Goal: Transaction & Acquisition: Purchase product/service

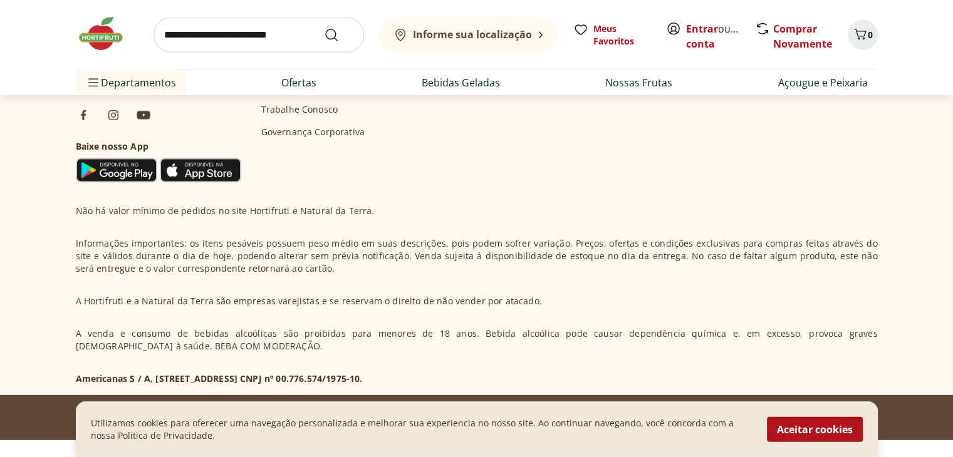
scroll to position [3537, 0]
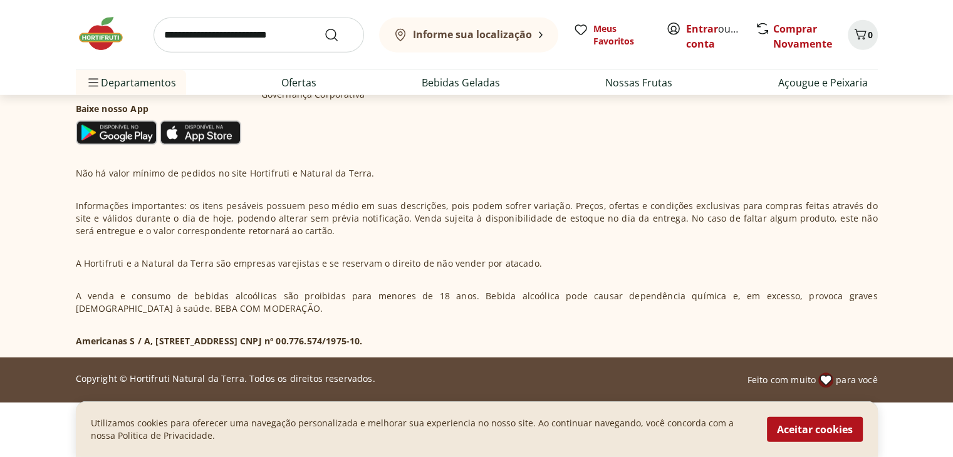
drag, startPoint x: 400, startPoint y: 338, endPoint x: 499, endPoint y: 340, distance: 98.4
click at [499, 340] on div "Não há valor mínimo de pedidos no site Hortifruti e Natural da Terra. Informaçõ…" at bounding box center [477, 257] width 802 height 180
click at [454, 320] on div "Não há valor mínimo de pedidos no site Hortifruti e Natural da Terra. Informaçõ…" at bounding box center [477, 257] width 802 height 180
drag, startPoint x: 399, startPoint y: 341, endPoint x: 483, endPoint y: 341, distance: 84.6
click at [363, 341] on p "Americanas S / A, [STREET_ADDRESS] CNPJ nº 00.776.574/1975-10." at bounding box center [219, 341] width 287 height 13
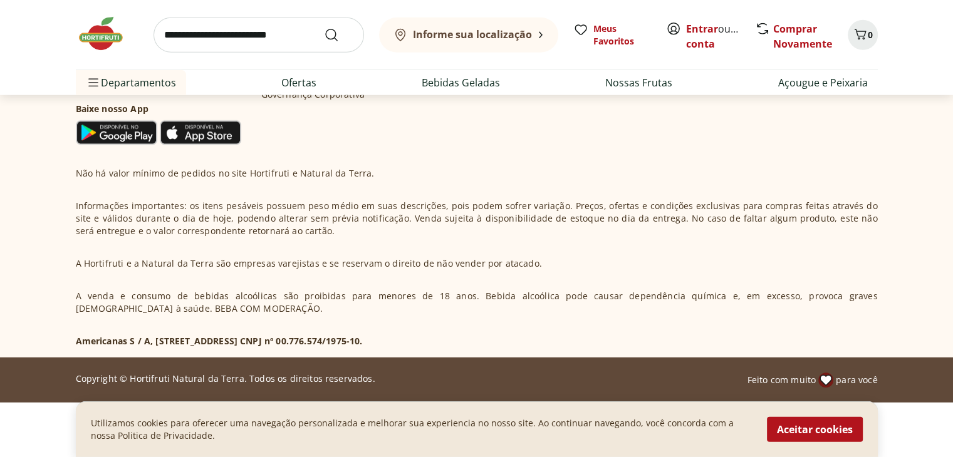
copy p "00.776.574/1975-10"
click at [363, 345] on p "Americanas S / A, [STREET_ADDRESS] CNPJ nº 00.776.574/1975-10." at bounding box center [219, 341] width 287 height 13
drag, startPoint x: 402, startPoint y: 344, endPoint x: 482, endPoint y: 336, distance: 81.2
click at [363, 336] on p "Americanas S / A, [STREET_ADDRESS] CNPJ nº 00.776.574/1975-10." at bounding box center [219, 341] width 287 height 13
copy p "00.776.574/1975-10"
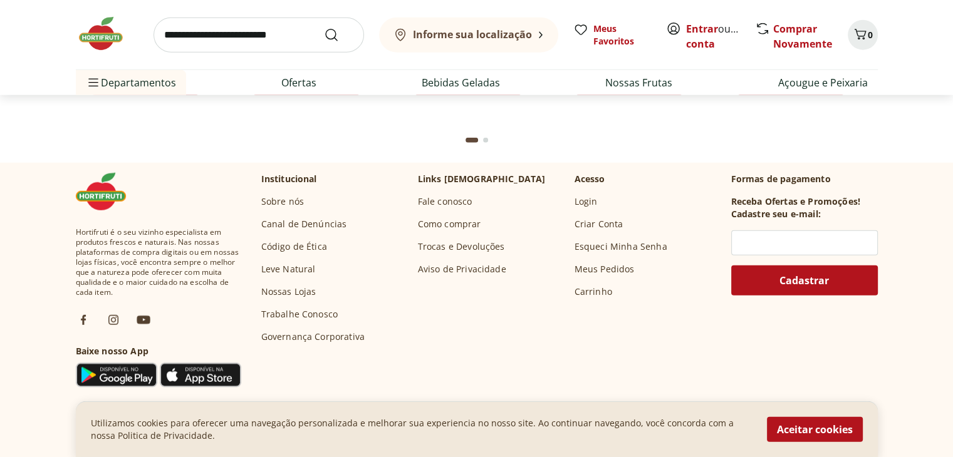
scroll to position [3286, 0]
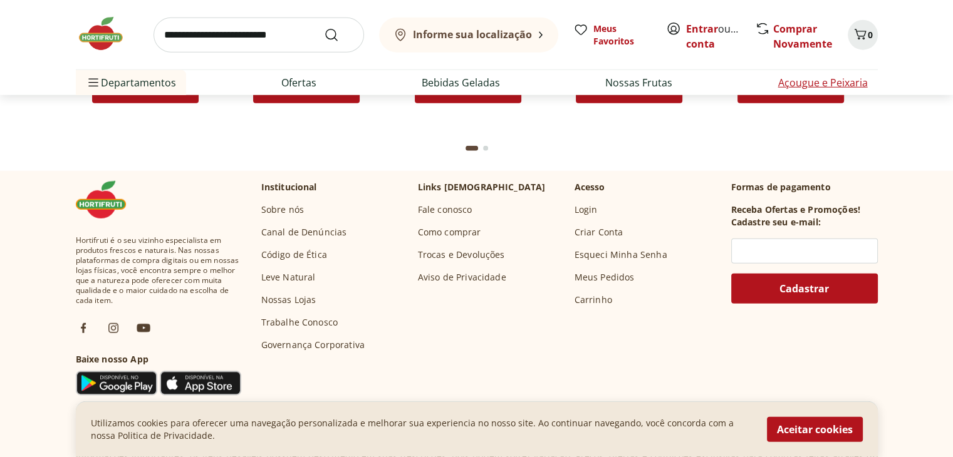
click at [796, 86] on link "Açougue e Peixaria" at bounding box center [823, 82] width 90 height 15
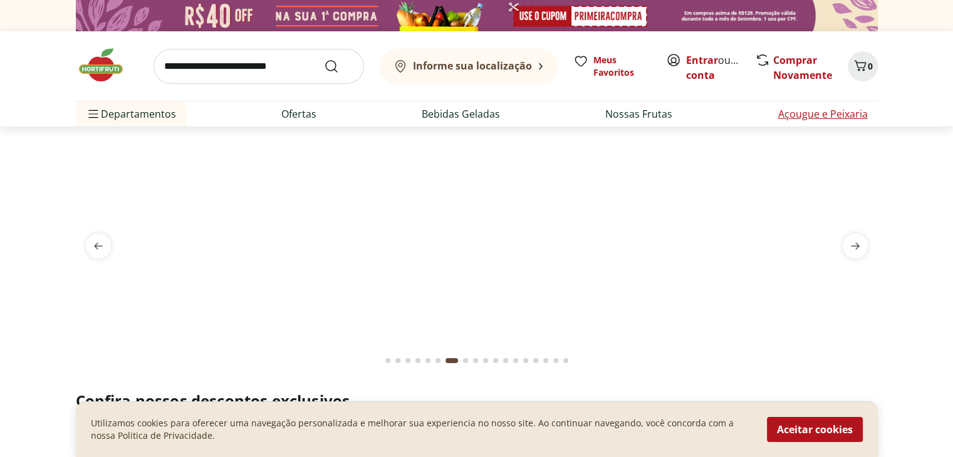
select select "**********"
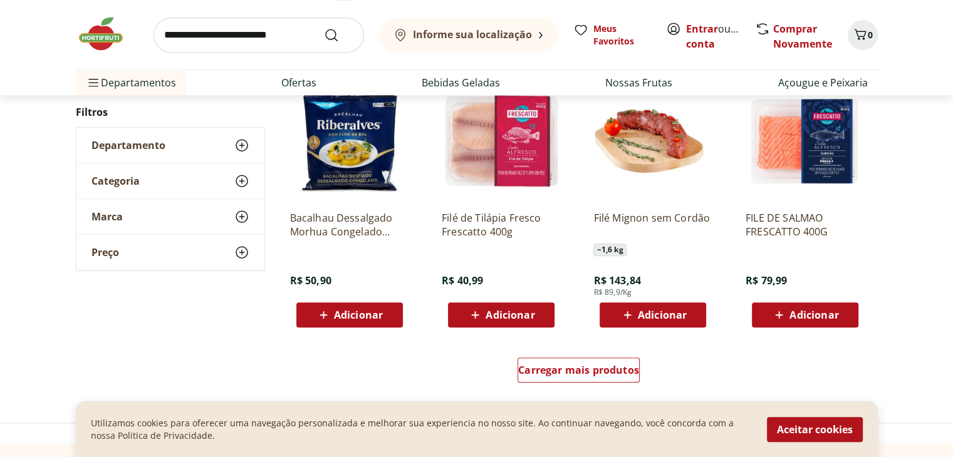
scroll to position [877, 0]
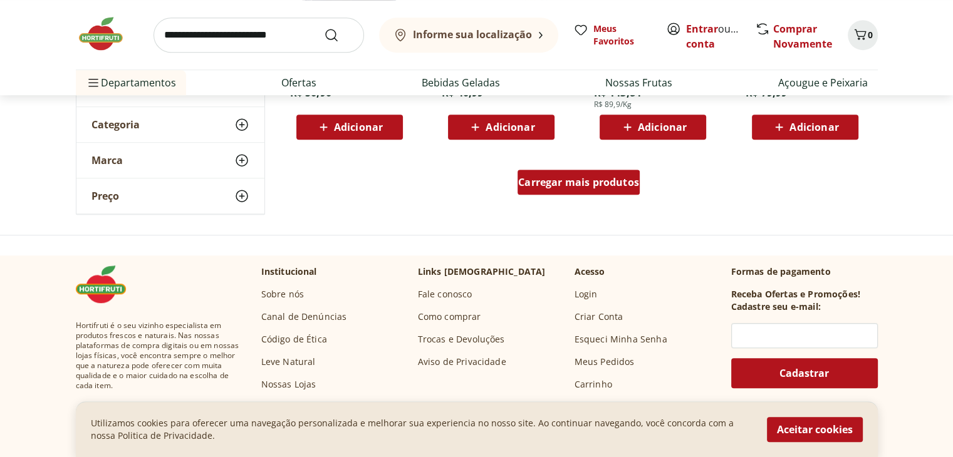
click at [605, 194] on div "Carregar mais produtos" at bounding box center [579, 182] width 122 height 25
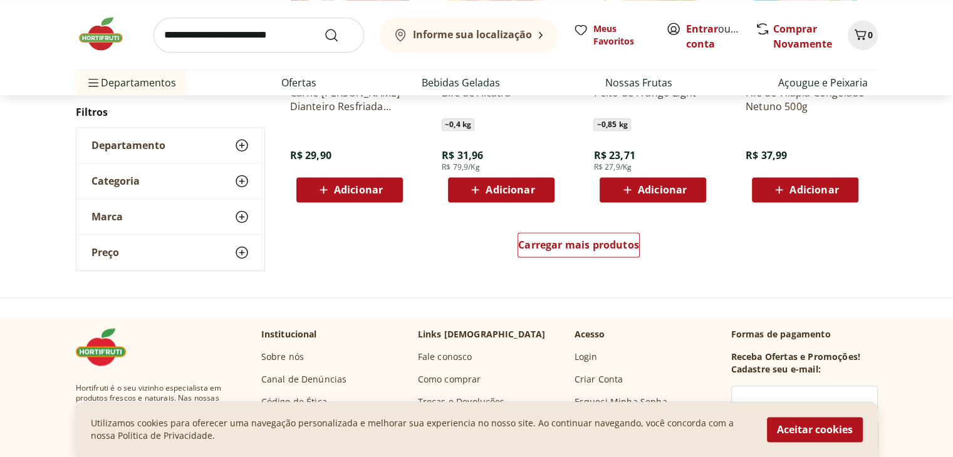
scroll to position [1629, 0]
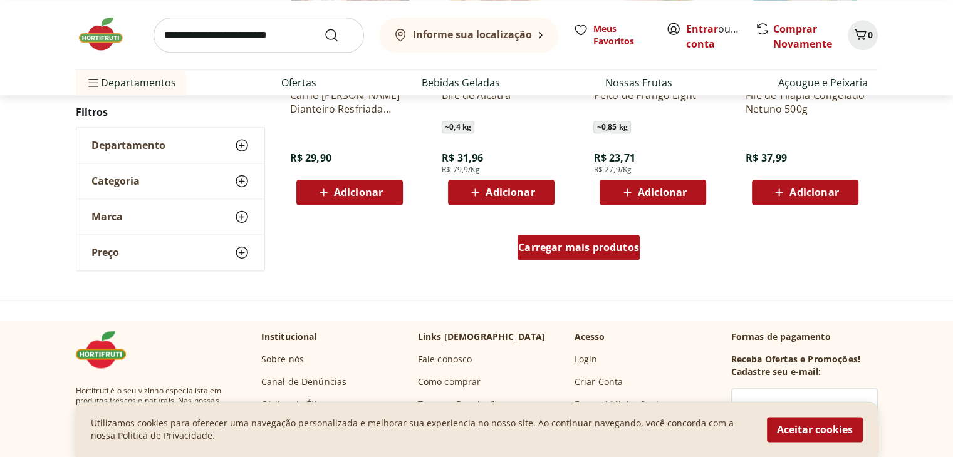
click at [586, 258] on div "Carregar mais produtos" at bounding box center [579, 247] width 122 height 25
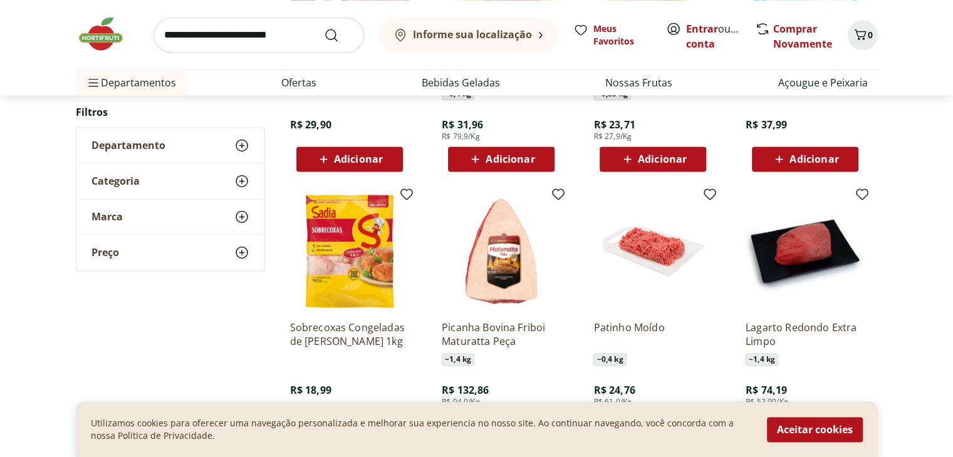
scroll to position [1692, 0]
